Goal: Navigation & Orientation: Go to known website

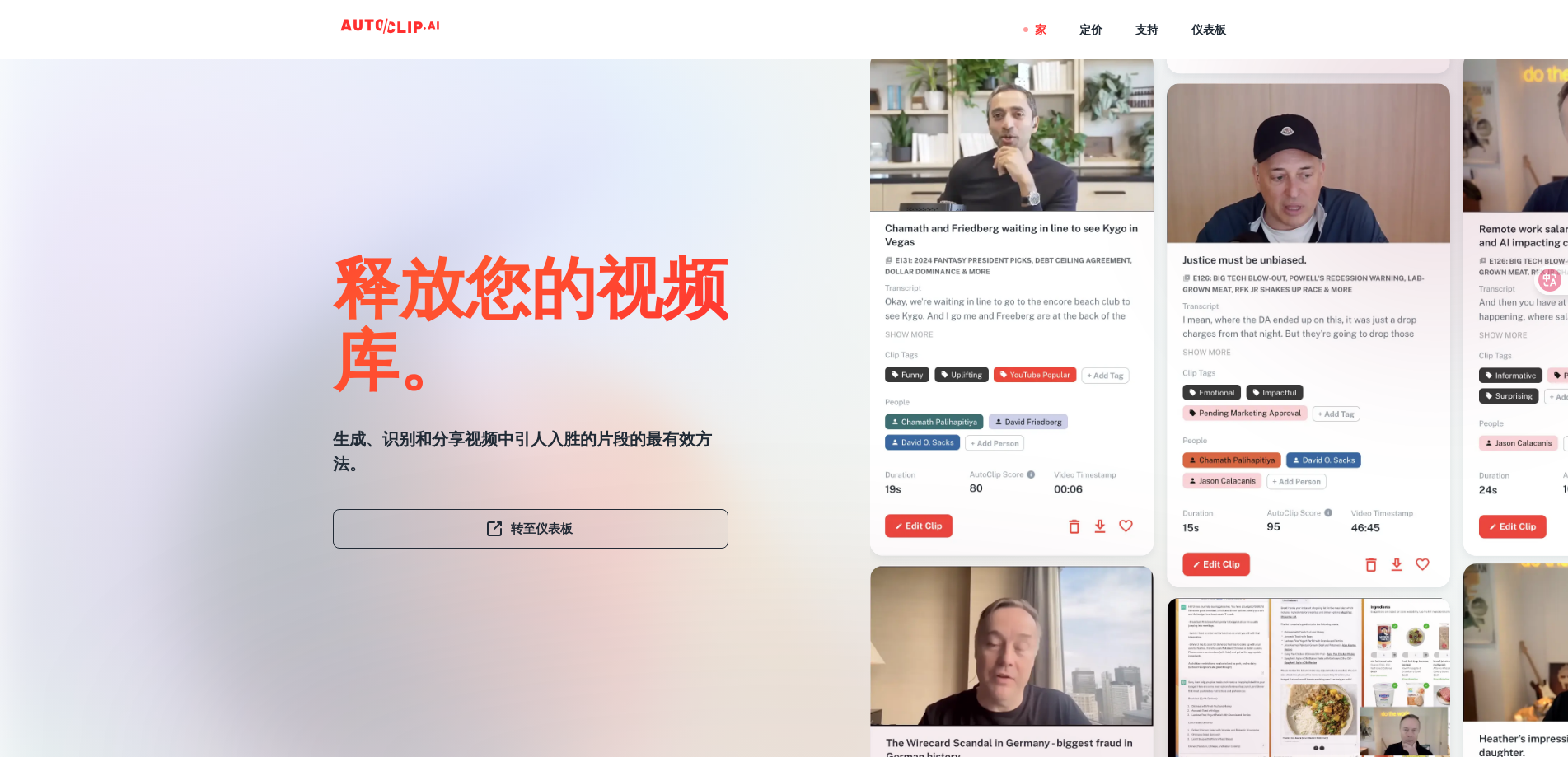
click at [638, 518] on link "转至仪表板" at bounding box center [531, 530] width 396 height 40
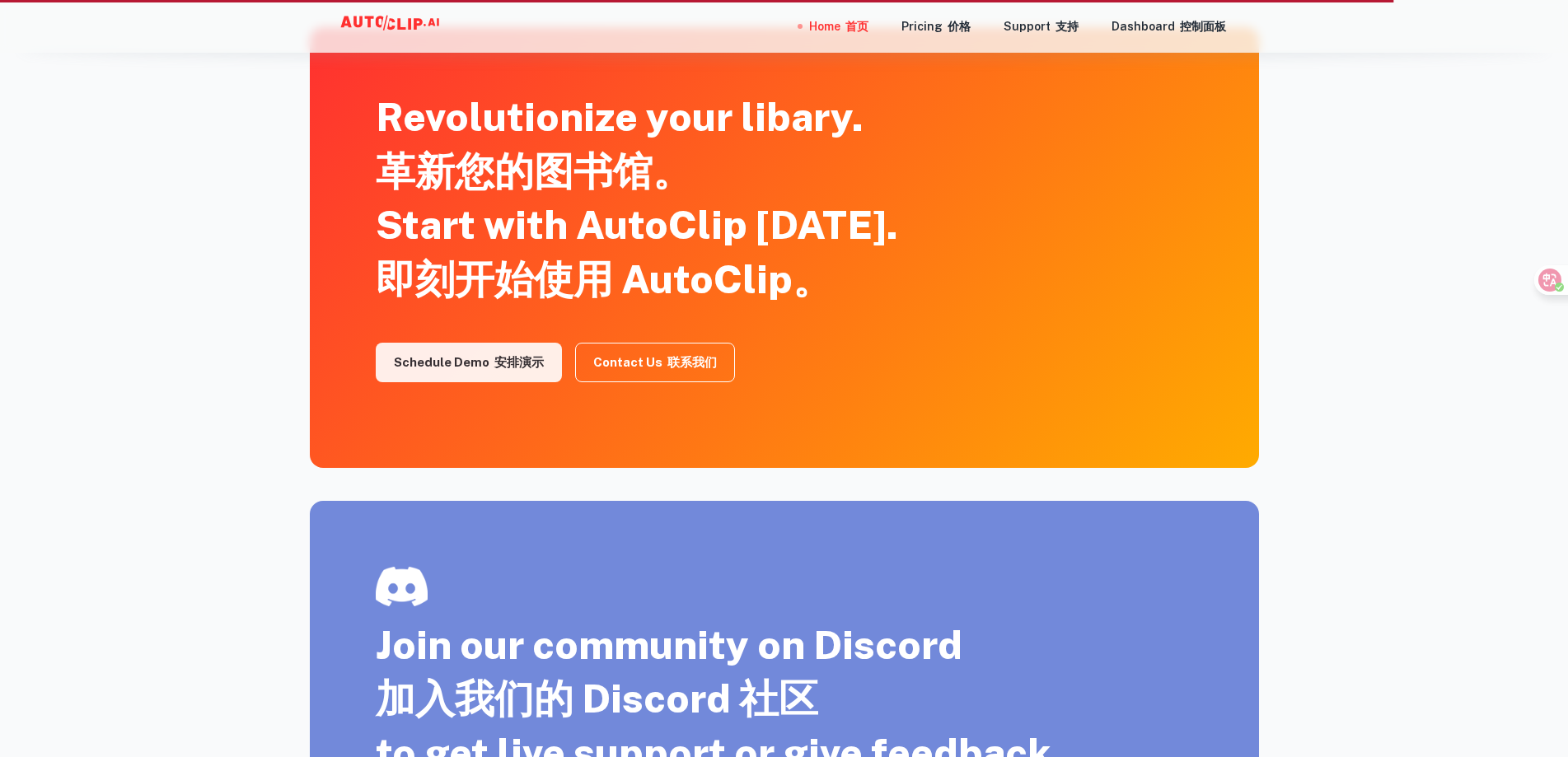
scroll to position [3002, 0]
